Goal: Task Accomplishment & Management: Use online tool/utility

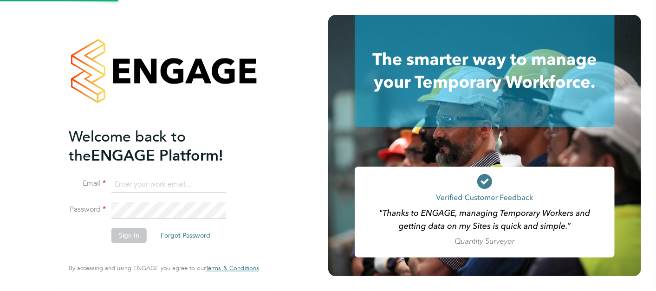
click at [163, 180] on input at bounding box center [169, 185] width 115 height 17
type input "[PERSON_NAME][EMAIL_ADDRESS][PERSON_NAME][PERSON_NAME][DOMAIN_NAME]"
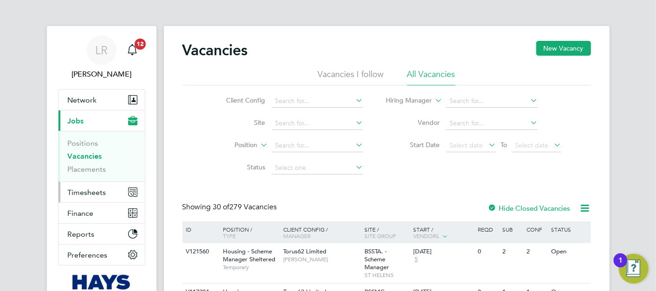
click at [103, 185] on button "Timesheets" at bounding box center [102, 192] width 86 height 20
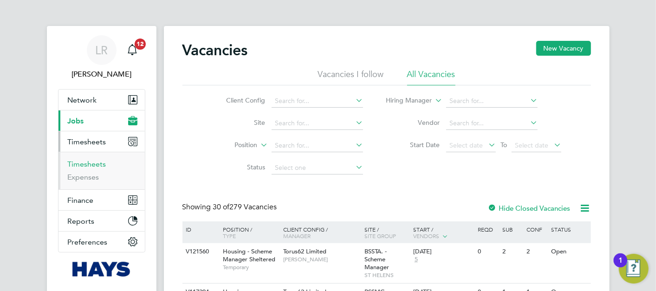
click at [98, 161] on link "Timesheets" at bounding box center [87, 164] width 39 height 9
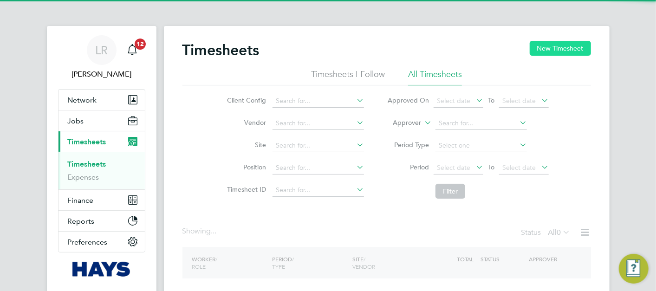
click at [543, 49] on button "New Timesheet" at bounding box center [560, 48] width 61 height 15
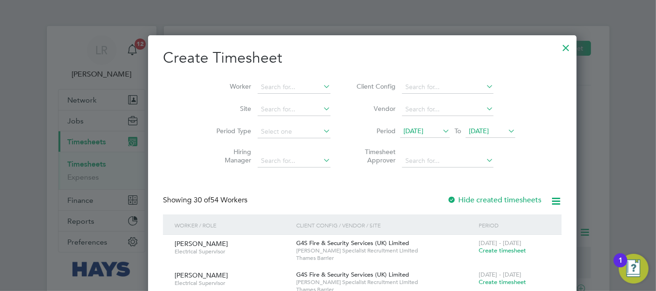
click at [321, 103] on icon at bounding box center [321, 108] width 0 height 13
click at [269, 93] on li "Worker" at bounding box center [270, 87] width 144 height 22
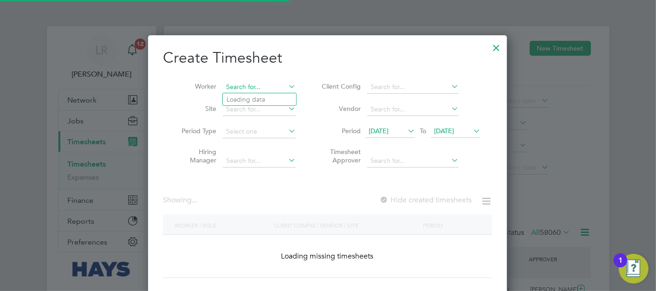
click at [269, 88] on input at bounding box center [259, 87] width 73 height 13
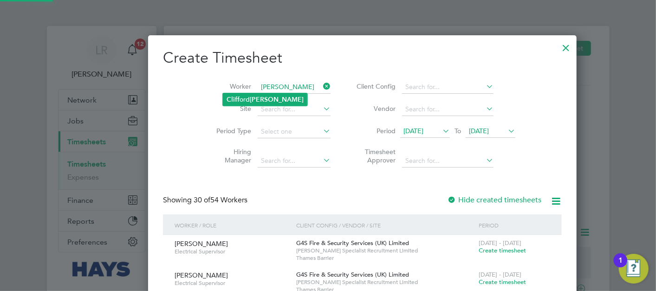
type input "Clifford Burbage"
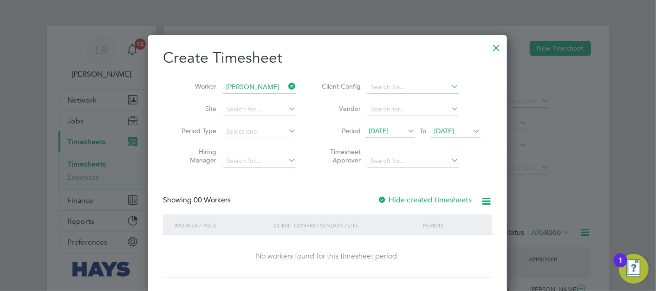
click at [400, 203] on label "Hide created timesheets" at bounding box center [425, 200] width 94 height 9
click at [400, 202] on label "Hide created timesheets" at bounding box center [425, 200] width 94 height 9
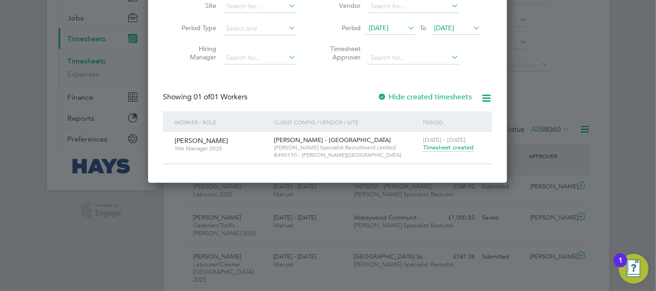
click at [458, 145] on span "Timesheet created" at bounding box center [448, 148] width 51 height 8
click at [456, 148] on span "Timesheet created" at bounding box center [448, 148] width 51 height 8
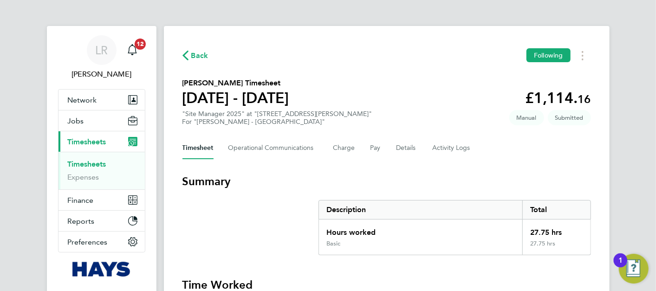
click at [249, 101] on h1 "20 - 26 Sept 2025" at bounding box center [236, 98] width 107 height 19
drag, startPoint x: 249, startPoint y: 101, endPoint x: 236, endPoint y: 84, distance: 21.6
click at [236, 84] on h2 "Clifford Burbage's Timesheet" at bounding box center [236, 83] width 107 height 11
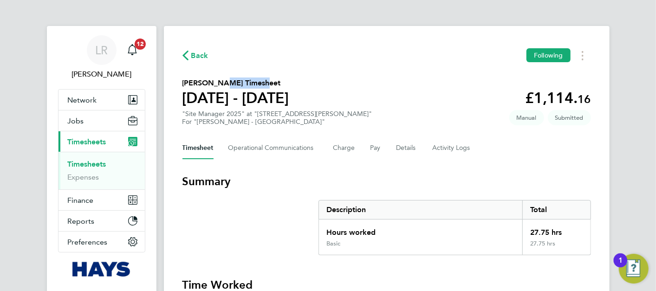
click at [236, 84] on h2 "Clifford Burbage's Timesheet" at bounding box center [236, 83] width 107 height 11
drag, startPoint x: 236, startPoint y: 84, endPoint x: 219, endPoint y: 70, distance: 21.5
click at [258, 95] on h1 "20 - 26 Sept 2025" at bounding box center [236, 98] width 107 height 19
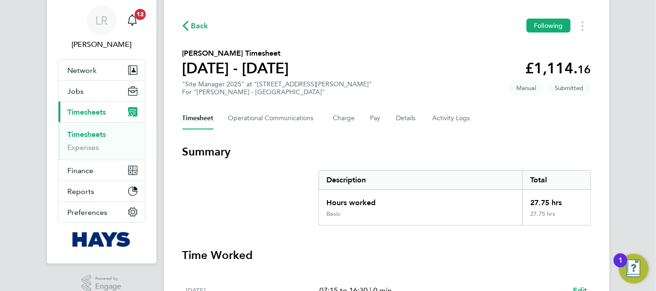
drag, startPoint x: 597, startPoint y: 166, endPoint x: 591, endPoint y: 187, distance: 21.1
click at [463, 116] on Logs-tab "Activity Logs" at bounding box center [452, 118] width 39 height 22
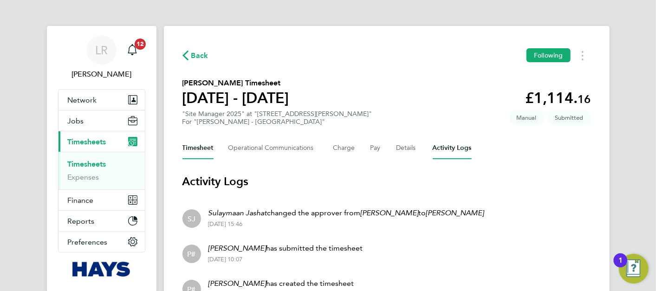
click at [199, 151] on button "Timesheet" at bounding box center [198, 148] width 31 height 22
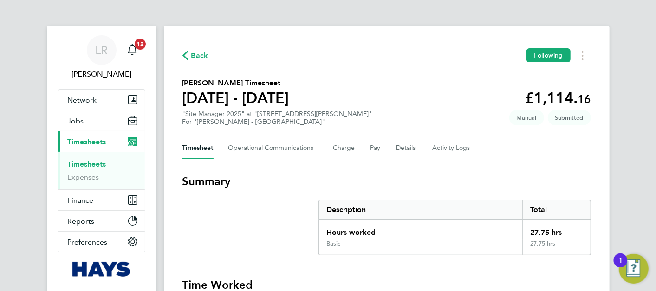
click at [200, 54] on span "Back" at bounding box center [199, 55] width 17 height 11
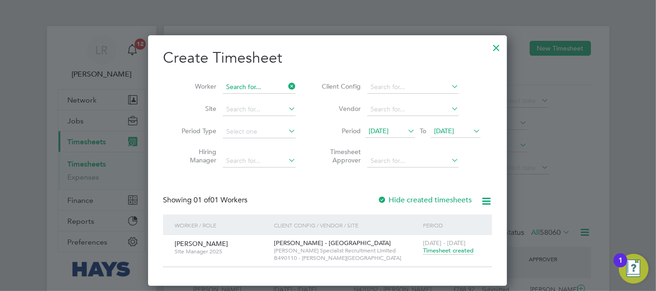
click at [255, 85] on input at bounding box center [259, 87] width 73 height 13
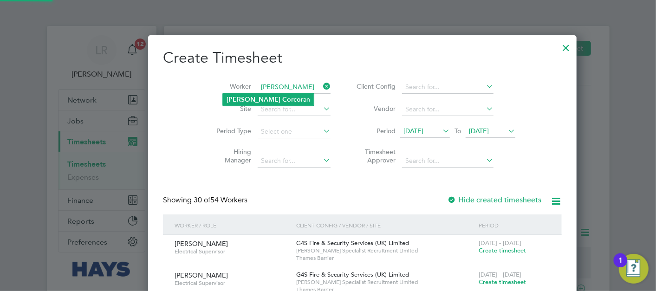
type input "Jason Corcoran"
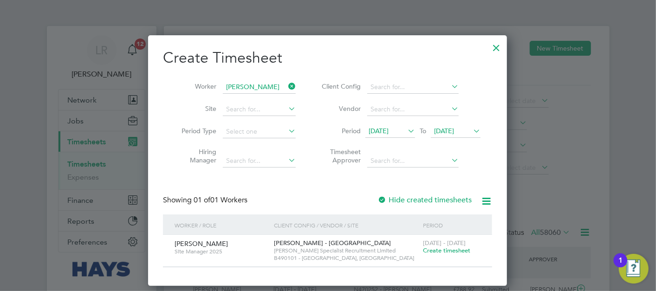
click at [411, 206] on div "Showing 01 of 01 Workers Hide created timesheets" at bounding box center [327, 205] width 329 height 19
click at [413, 202] on label "Hide created timesheets" at bounding box center [425, 200] width 94 height 9
click at [415, 199] on label "Hide created timesheets" at bounding box center [425, 200] width 94 height 9
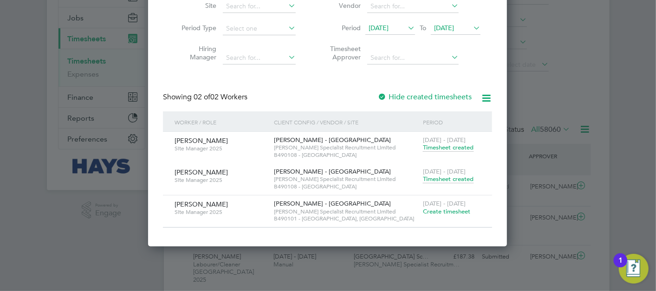
click at [441, 179] on span "Timesheet created" at bounding box center [448, 179] width 51 height 8
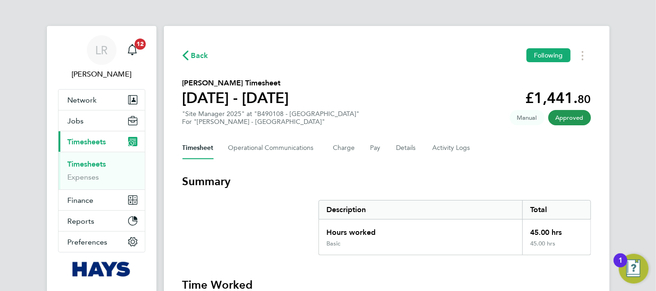
click at [199, 53] on span "Back" at bounding box center [199, 55] width 17 height 11
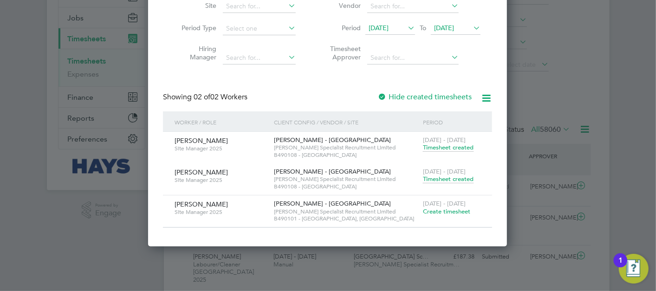
click at [389, 26] on span "17 Sep 2025" at bounding box center [379, 28] width 20 height 8
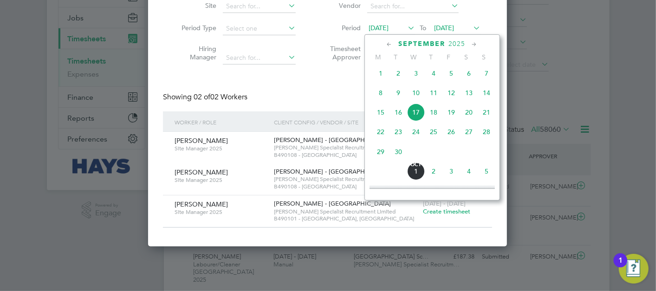
click at [417, 81] on span "3" at bounding box center [416, 74] width 18 height 18
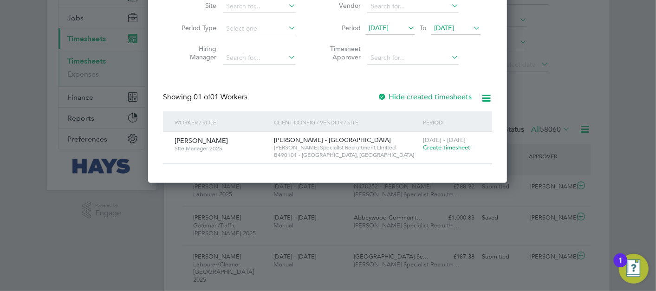
click at [415, 96] on label "Hide created timesheets" at bounding box center [425, 96] width 94 height 9
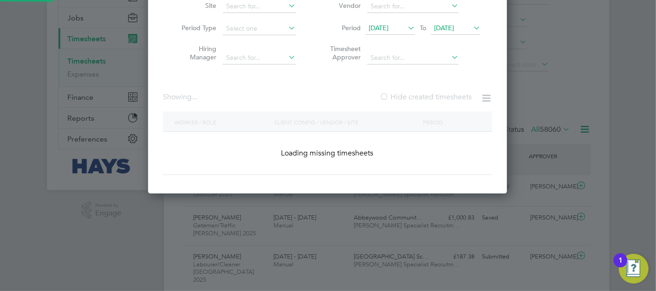
click at [415, 96] on label "Hide created timesheets" at bounding box center [426, 96] width 92 height 9
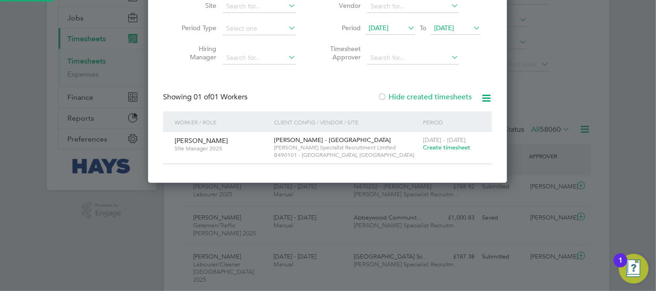
click at [447, 101] on div "Hide created timesheets" at bounding box center [426, 97] width 96 height 10
click at [447, 98] on label "Hide created timesheets" at bounding box center [425, 96] width 94 height 9
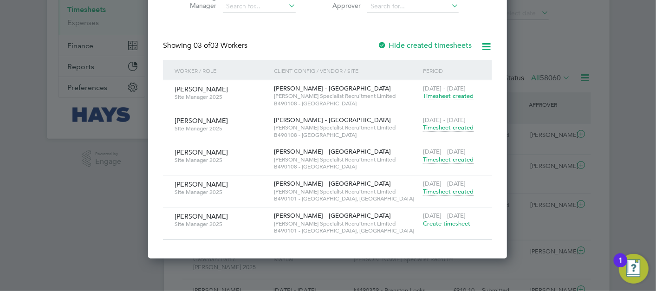
click at [448, 190] on span "Timesheet created" at bounding box center [448, 192] width 51 height 8
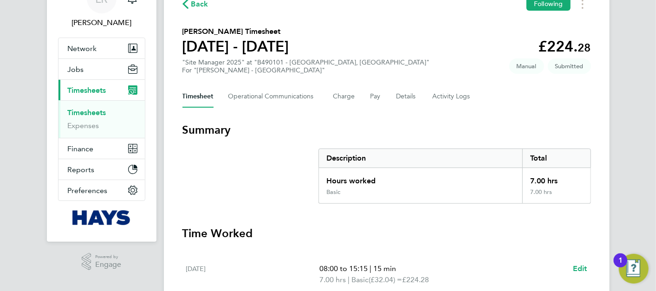
click at [181, 5] on div "Back Following Jason Corcoran's Timesheet 13 - 19 Sept 2025 £224. 28 "Site Mana…" at bounding box center [387, 169] width 446 height 390
drag, startPoint x: 190, startPoint y: 5, endPoint x: 199, endPoint y: 5, distance: 9.3
click at [195, 5] on span "Back" at bounding box center [196, 3] width 26 height 9
